Goal: Obtain resource: Download file/media

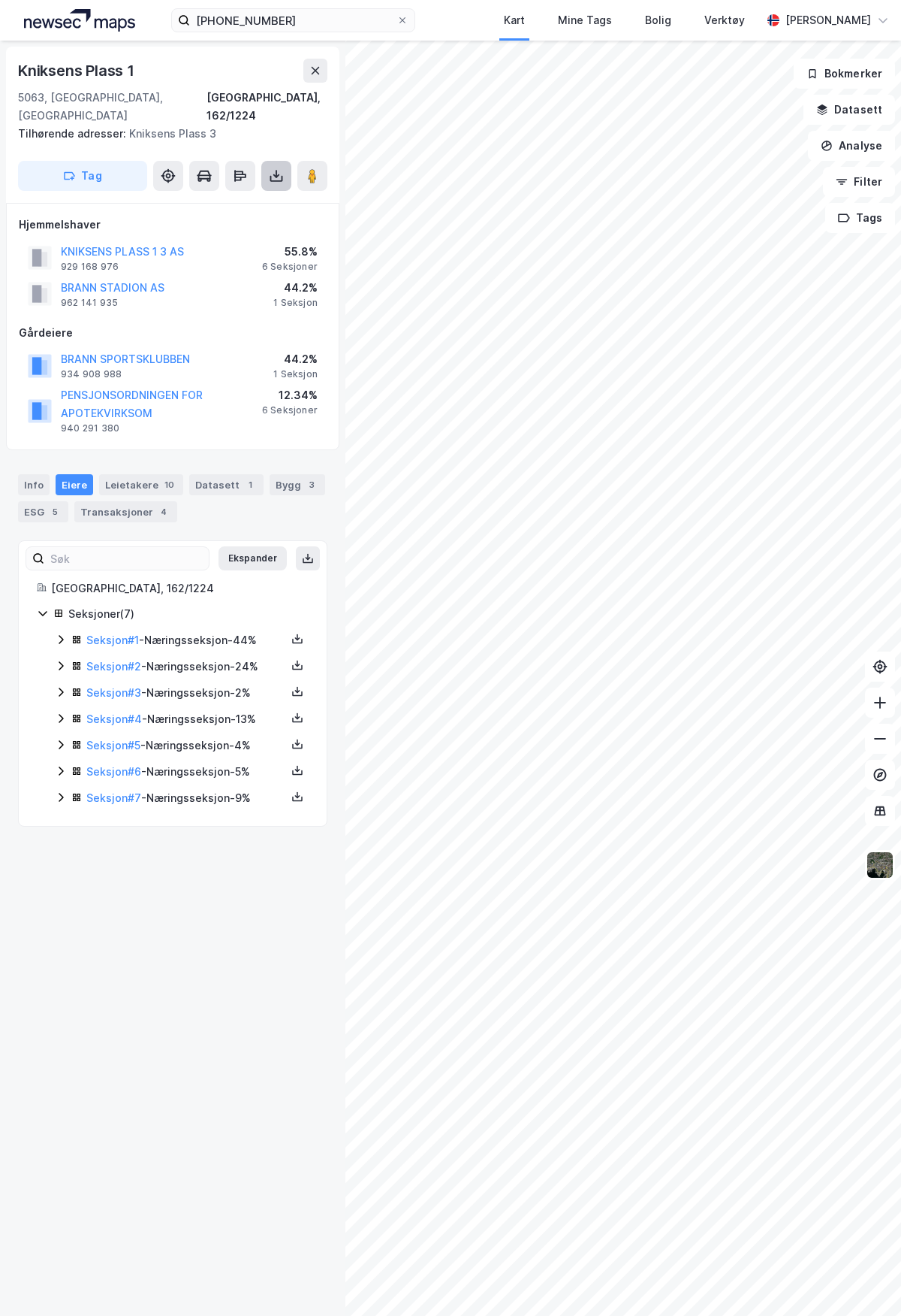
click at [272, 168] on icon at bounding box center [276, 175] width 15 height 15
click at [111, 634] on link "Seksjon # 1" at bounding box center [112, 640] width 53 height 13
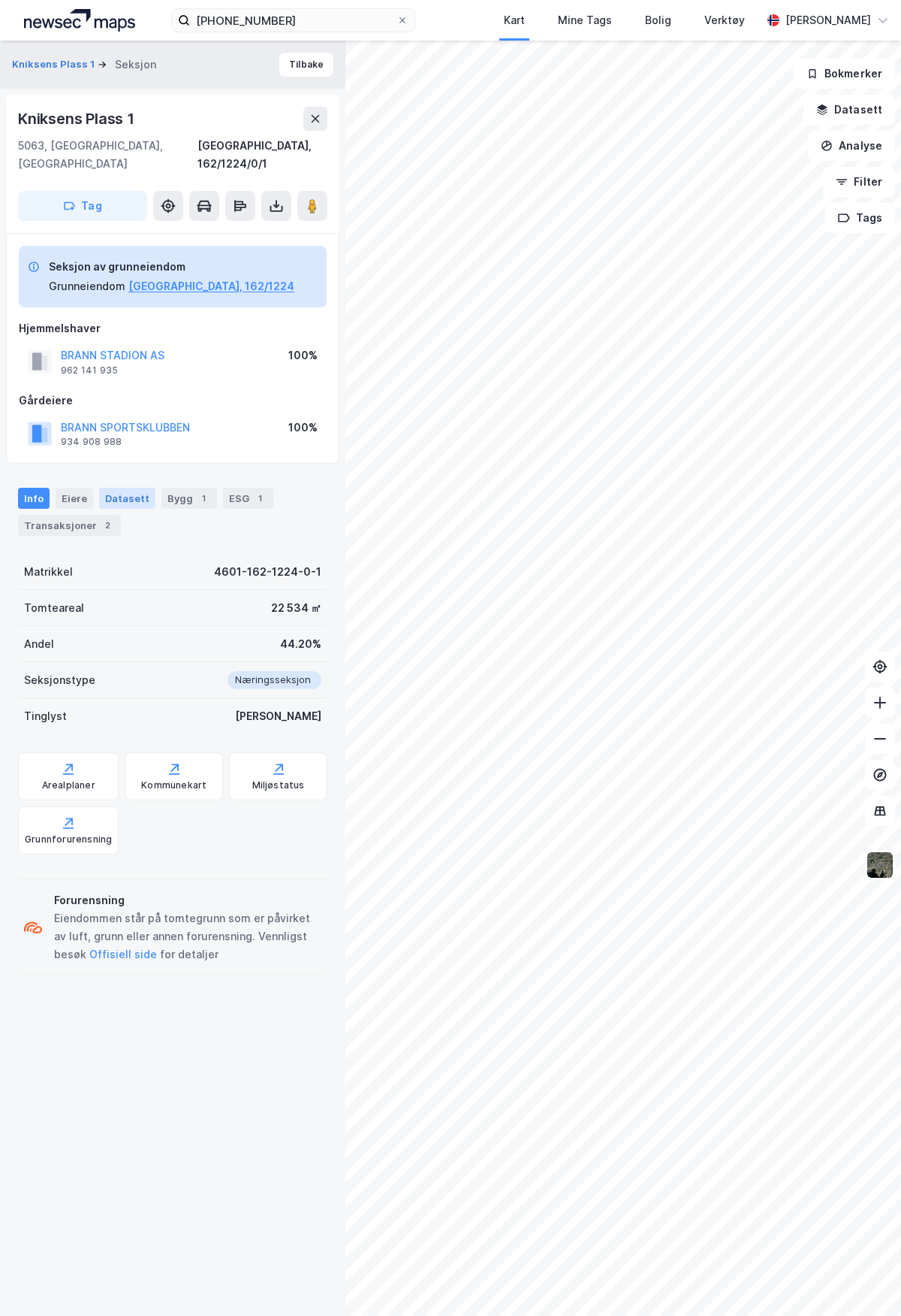
click at [124, 487] on div "Datasett" at bounding box center [127, 498] width 56 height 21
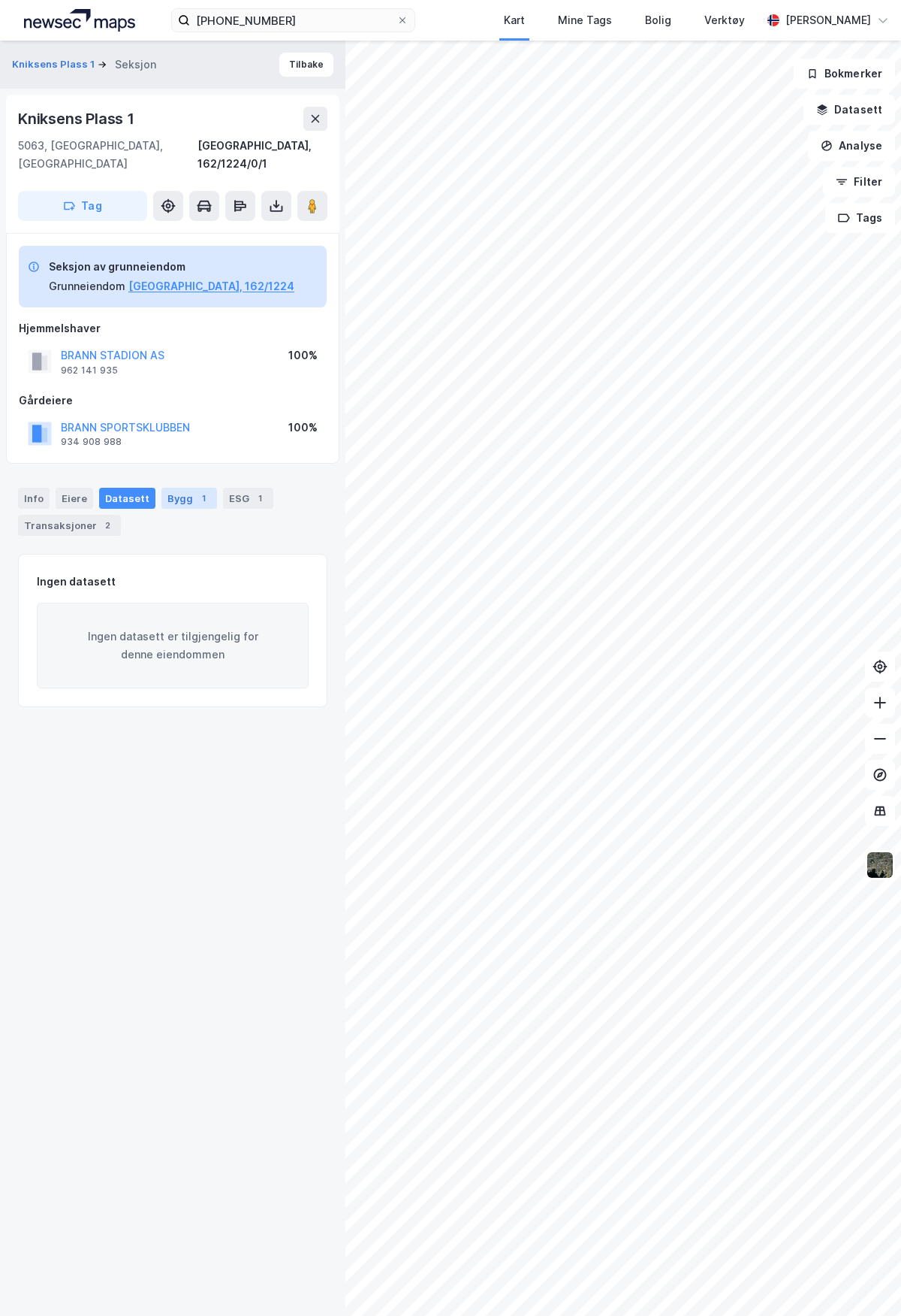
click at [167, 487] on div "Bygg 1" at bounding box center [190, 498] width 55 height 21
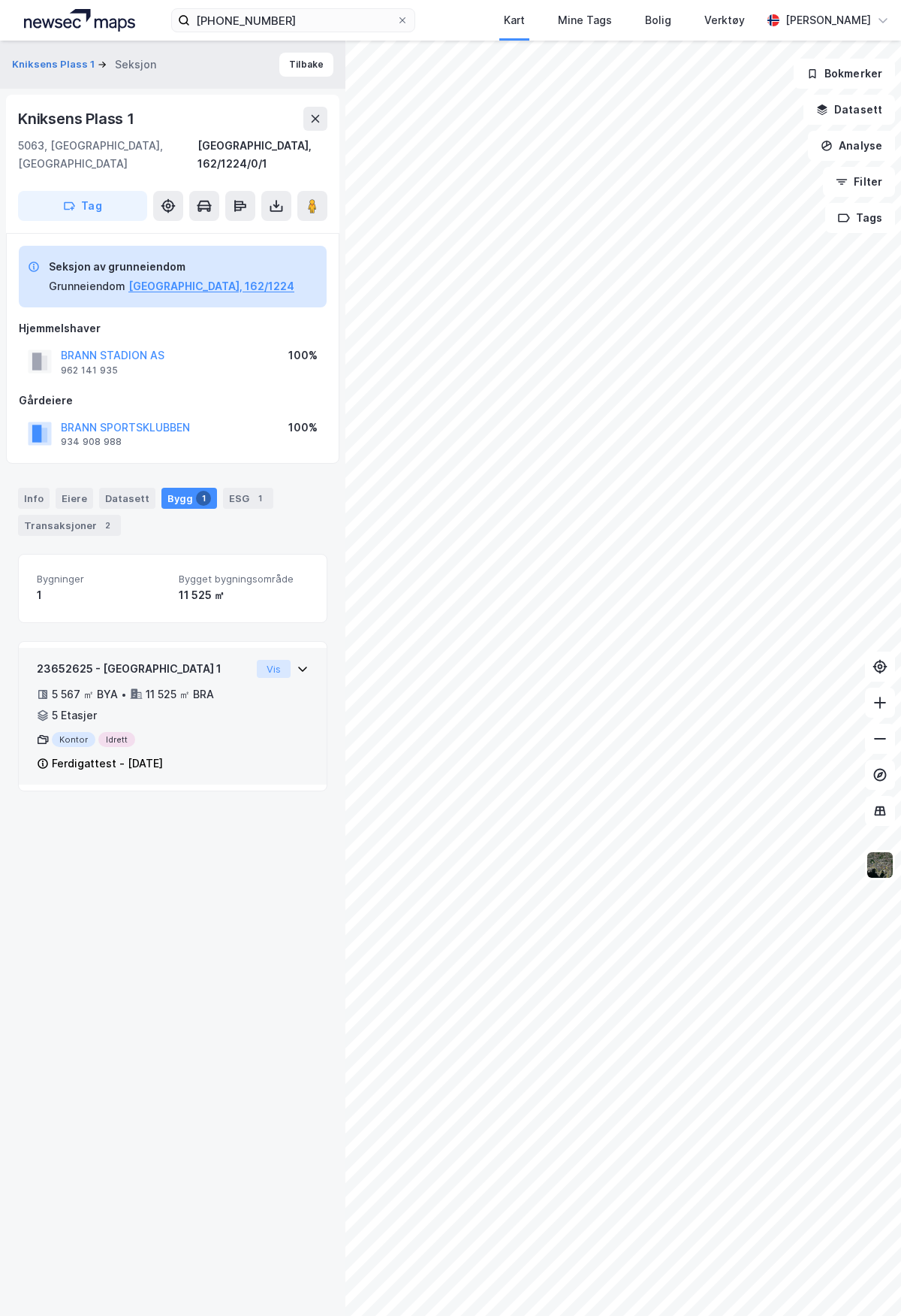
click at [261, 660] on button "Vis" at bounding box center [273, 668] width 34 height 18
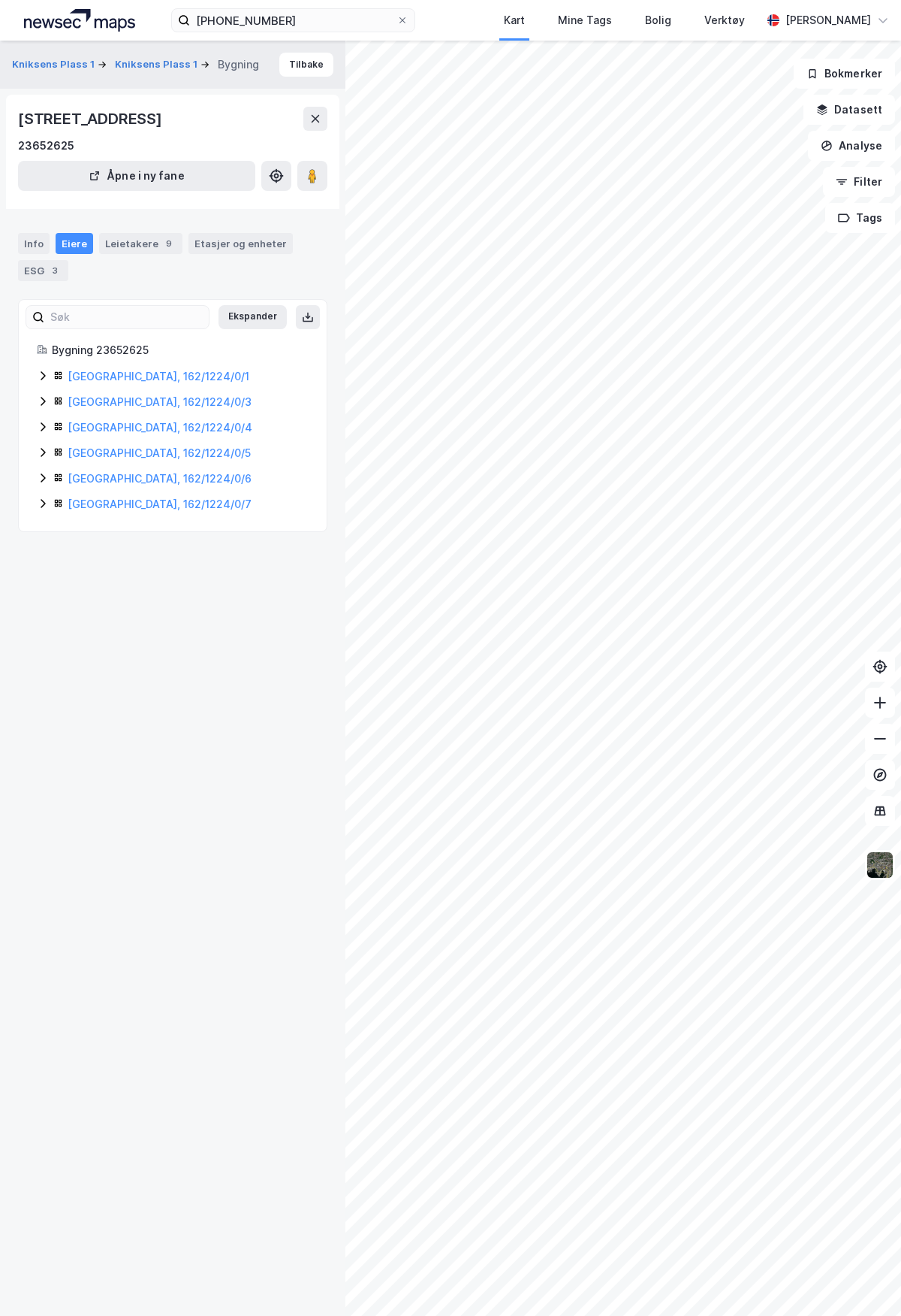
click at [144, 385] on div "[GEOGRAPHIC_DATA], 162/1224/0/1" at bounding box center [188, 376] width 241 height 18
click at [43, 375] on icon at bounding box center [43, 375] width 12 height 12
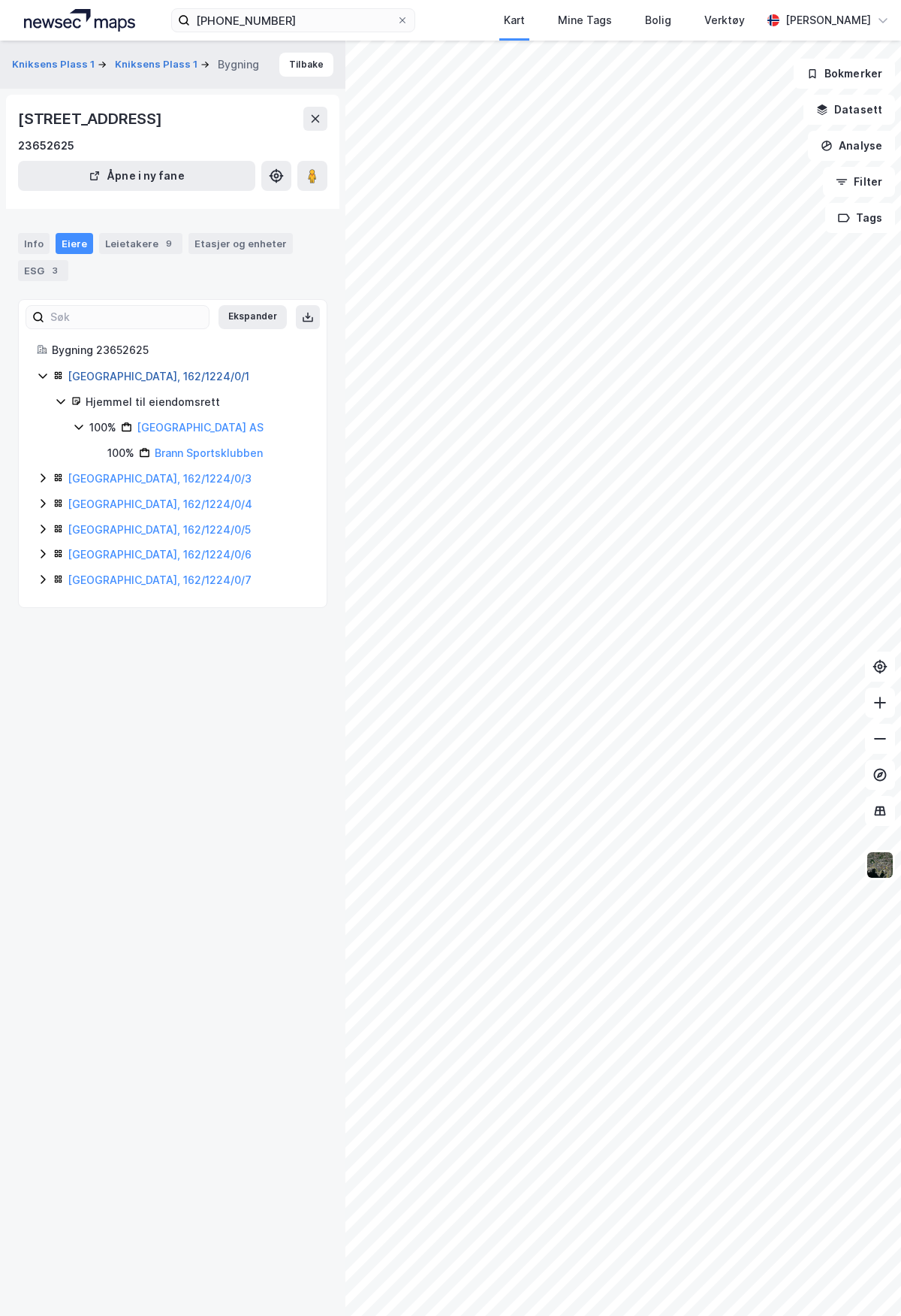
click at [167, 372] on link "[GEOGRAPHIC_DATA], 162/1224/0/1" at bounding box center [159, 376] width 182 height 13
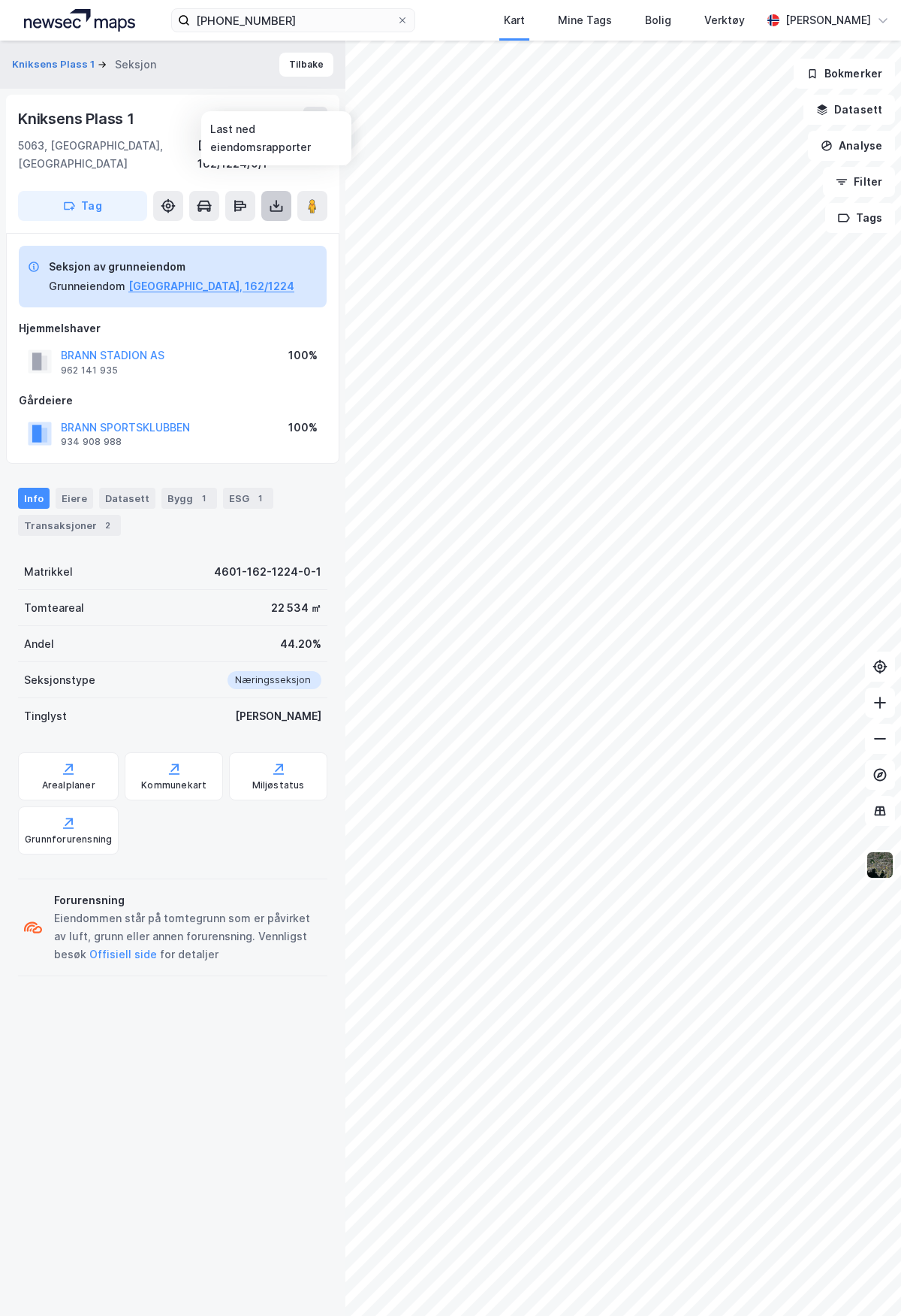
click at [276, 205] on icon at bounding box center [276, 206] width 6 height 4
click at [229, 230] on div "Last ned grunnbok" at bounding box center [202, 235] width 87 height 12
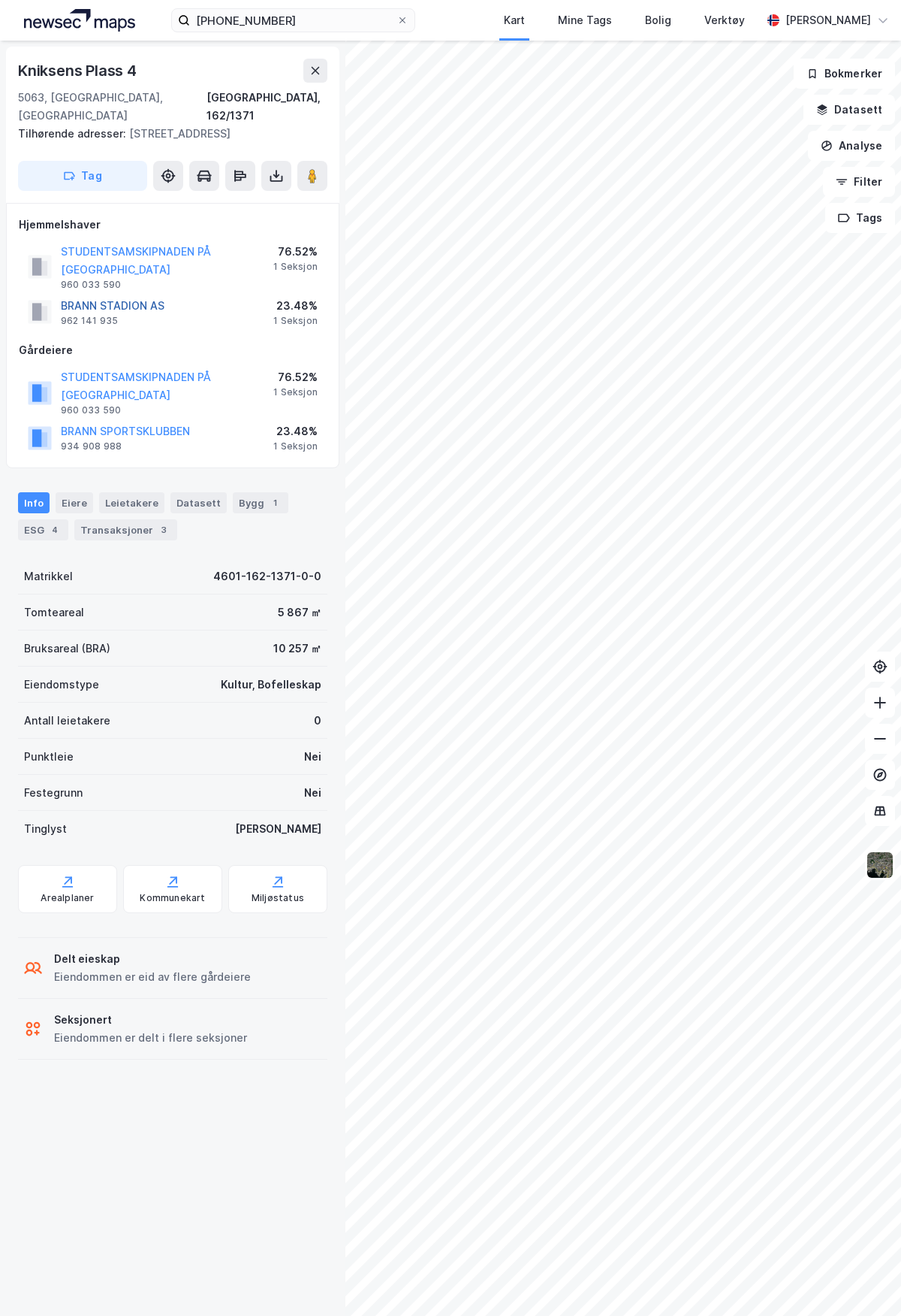
click at [0, 0] on button "BRANN STADION AS" at bounding box center [0, 0] width 0 height 0
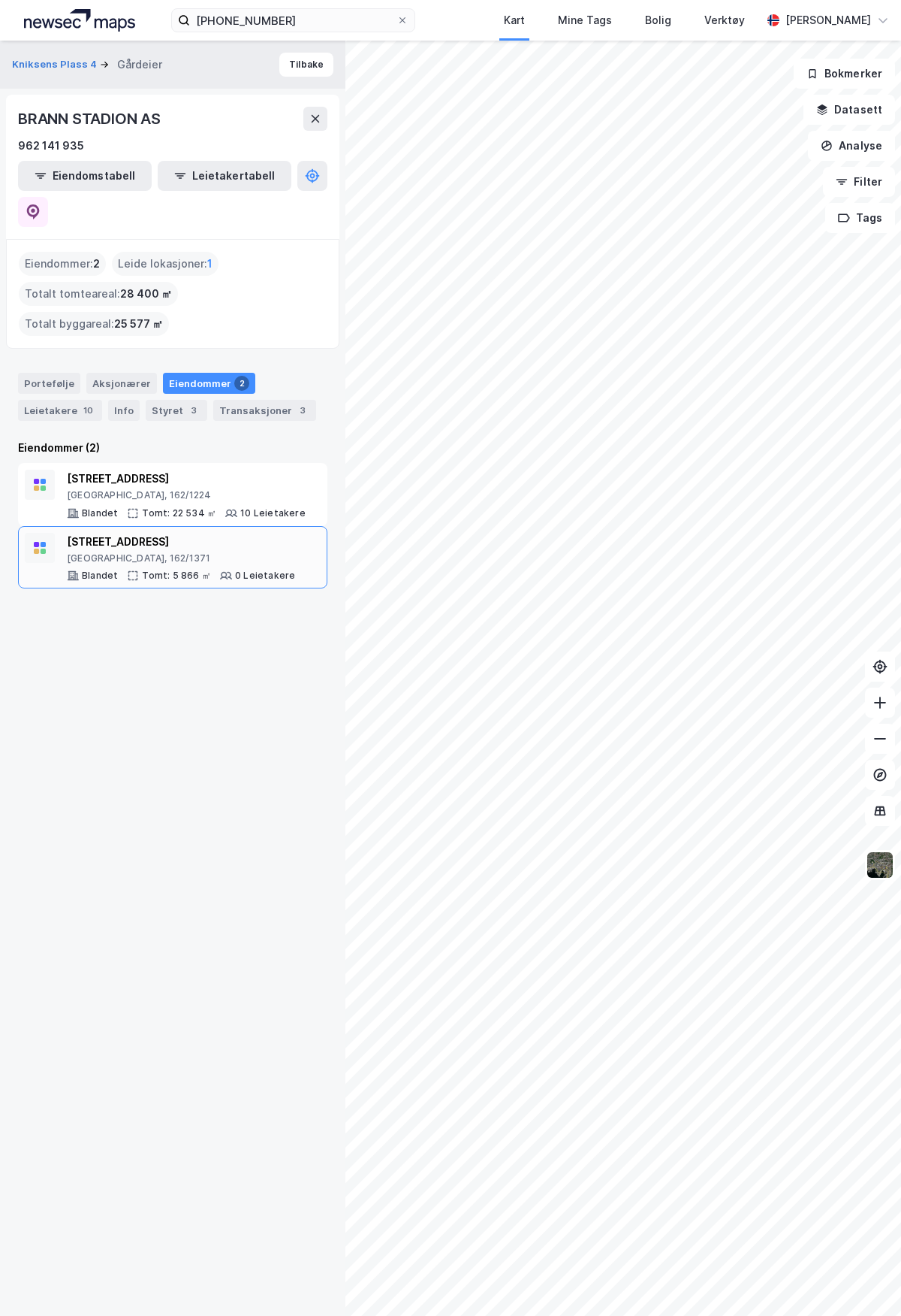
click at [97, 532] on div "[STREET_ADDRESS]" at bounding box center [181, 541] width 228 height 18
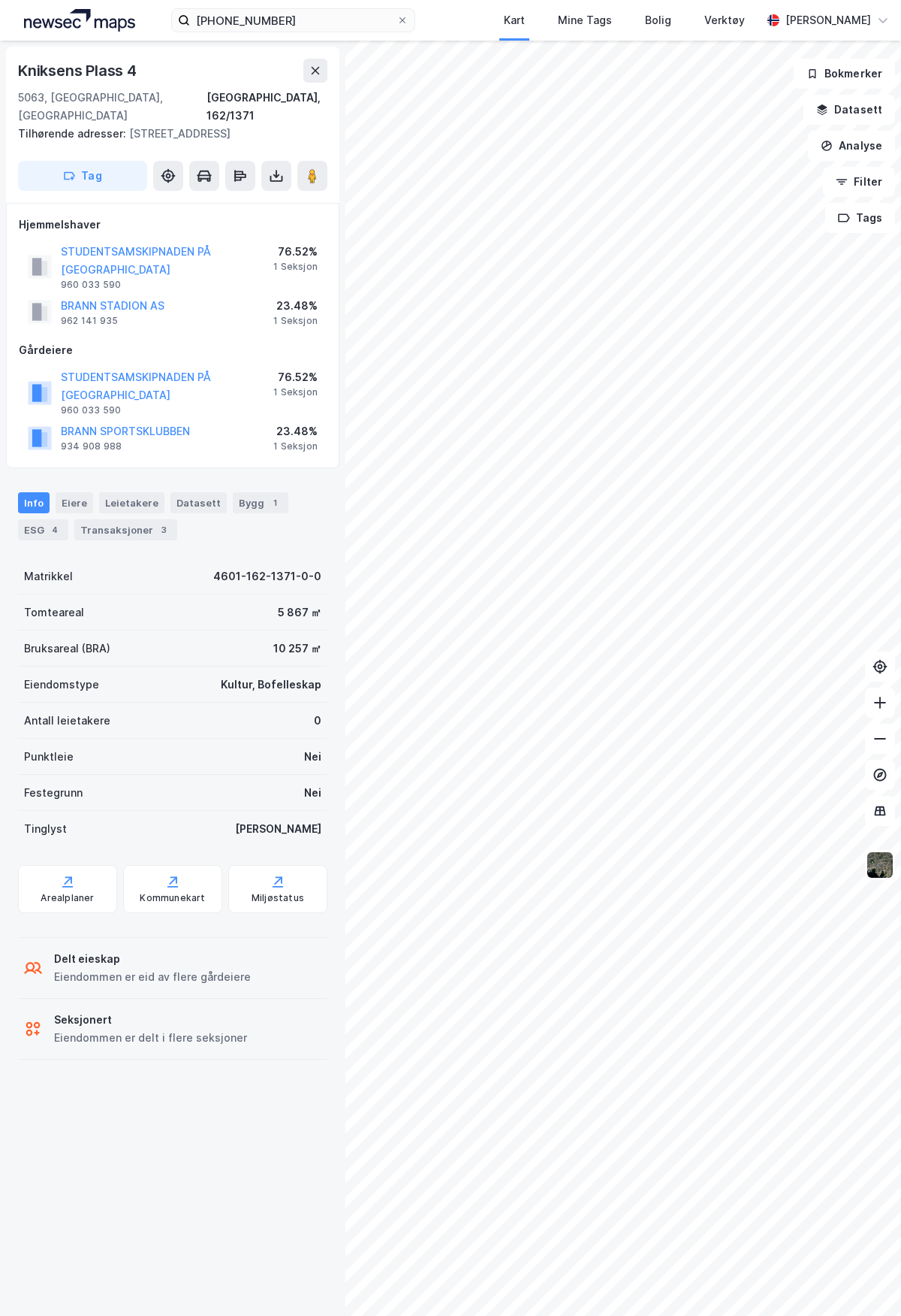
click at [96, 383] on div "STUDENTSAMSKIPNADEN PÅ [GEOGRAPHIC_DATA]" at bounding box center [167, 386] width 212 height 36
click at [0, 0] on button "STUDENTSAMSKIPNADEN PÅ [GEOGRAPHIC_DATA]" at bounding box center [0, 0] width 0 height 0
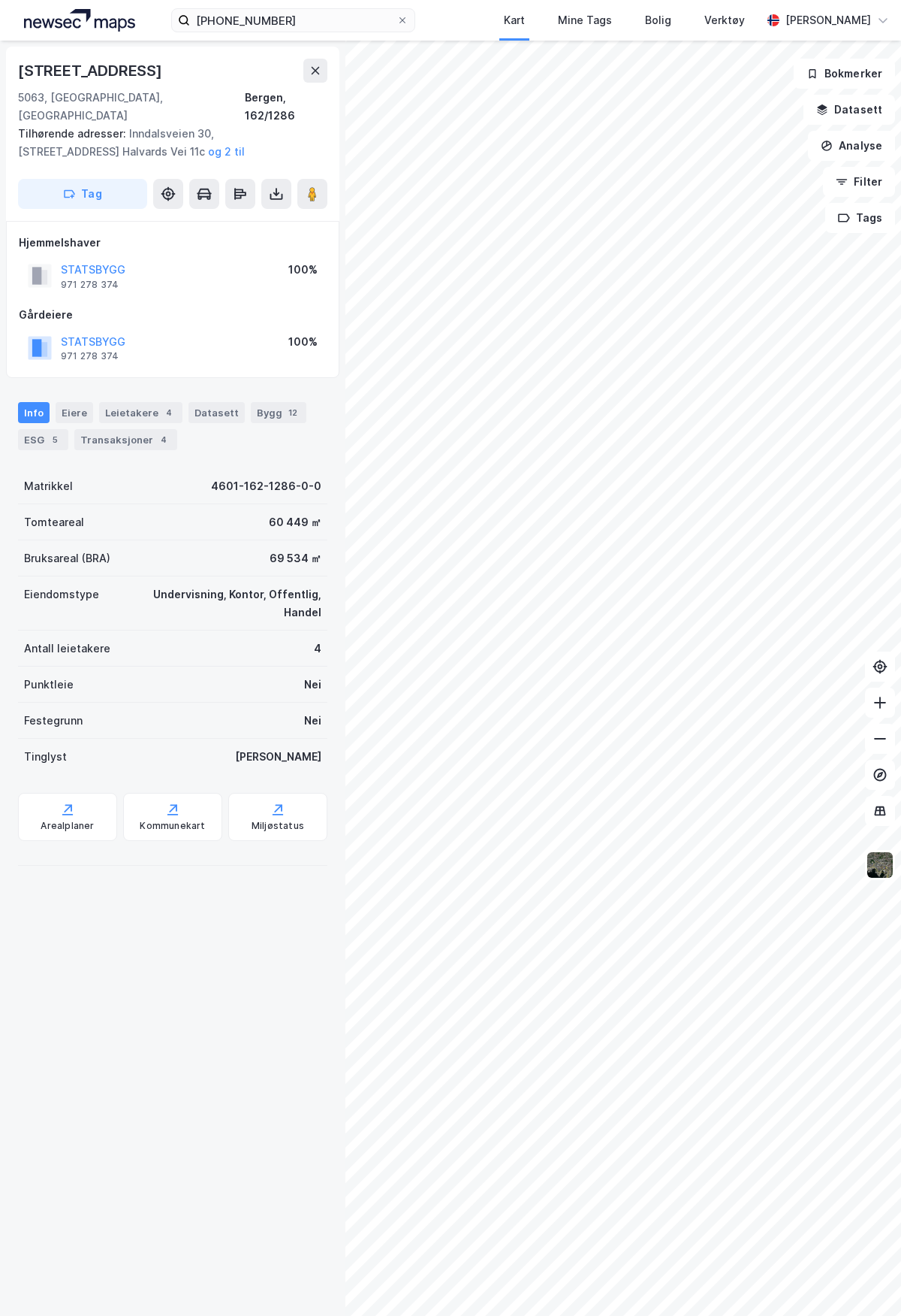
click at [326, 543] on div "[STREET_ADDRESS] Tilhørende adresser: [STREET_ADDRESS], [STREET_ADDRESS] Halvar…" at bounding box center [450, 678] width 901 height 1275
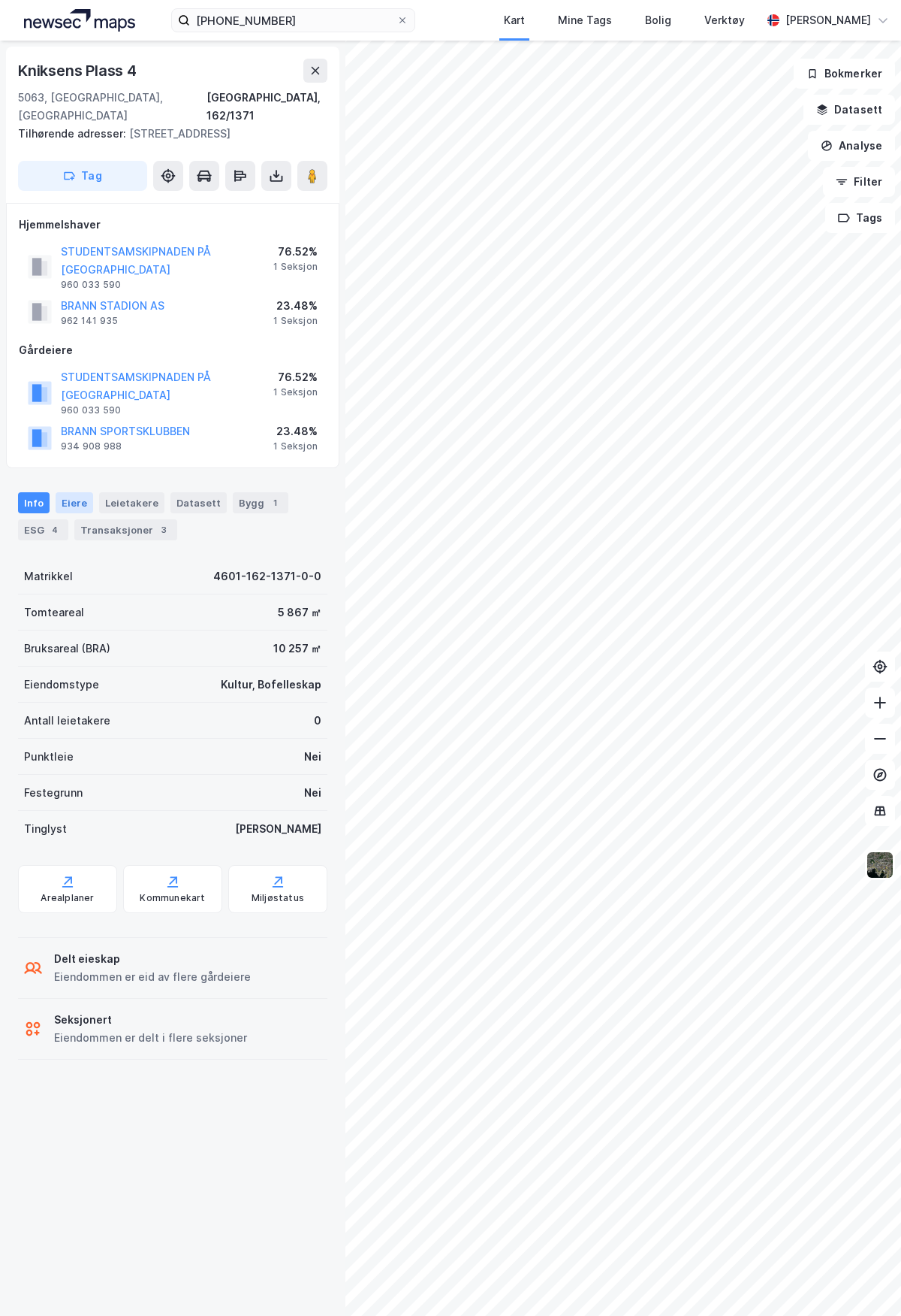
click at [70, 507] on div "Eiere" at bounding box center [74, 502] width 38 height 21
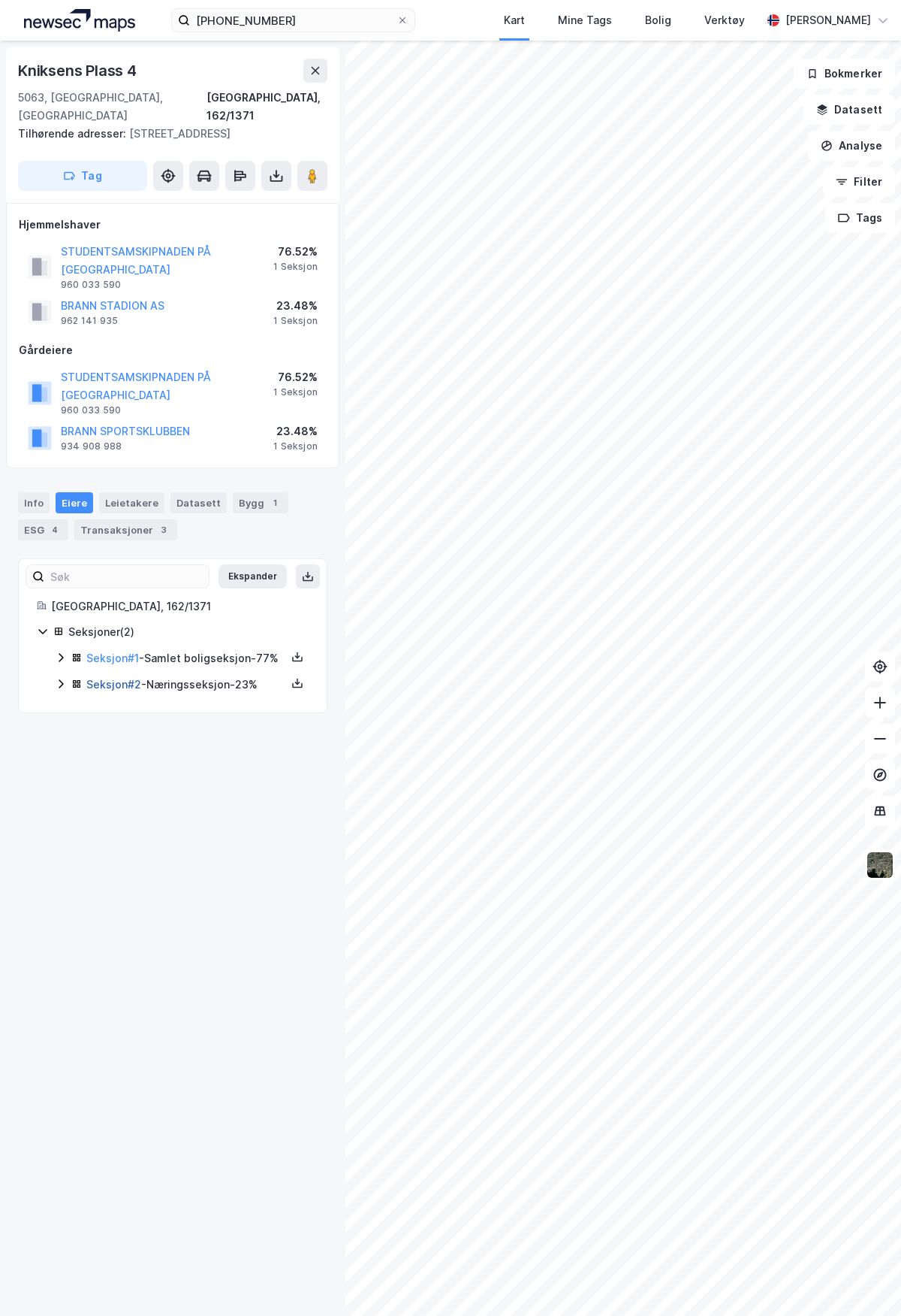
click at [119, 690] on link "Seksjon # 2" at bounding box center [113, 684] width 54 height 13
click at [116, 661] on link "Seksjon # 1" at bounding box center [112, 658] width 53 height 13
